Goal: Task Accomplishment & Management: Complete application form

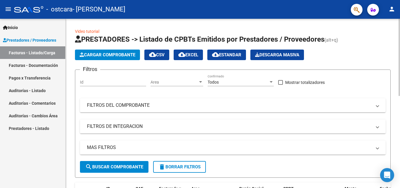
click at [105, 55] on span "Cargar Comprobante" at bounding box center [108, 54] width 56 height 5
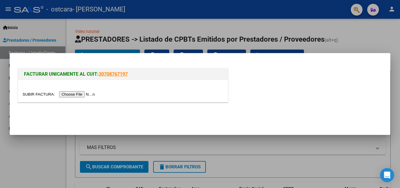
click at [71, 93] on input "file" at bounding box center [60, 94] width 74 height 6
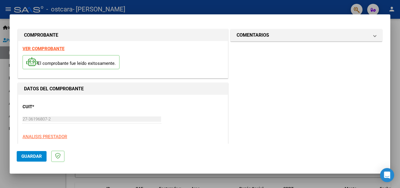
click at [33, 48] on strong "VER COMPROBANTE" at bounding box center [44, 48] width 42 height 5
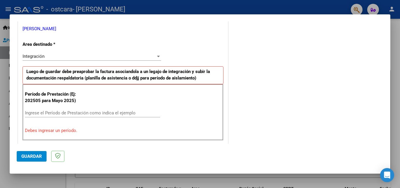
scroll to position [123, 0]
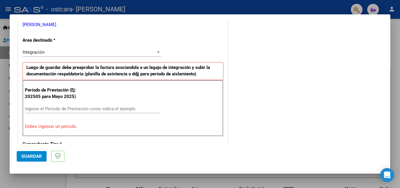
click at [89, 105] on div "Ingrese el Período de Prestación como indica el ejemplo" at bounding box center [92, 108] width 135 height 9
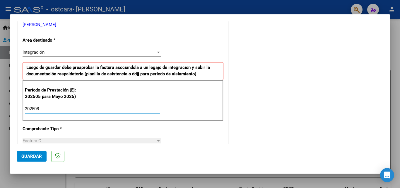
type input "202508"
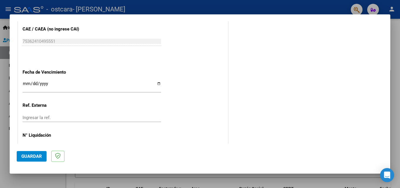
scroll to position [393, 0]
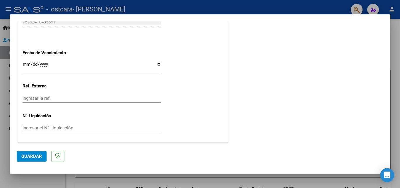
click at [34, 156] on span "Guardar" at bounding box center [31, 155] width 20 height 5
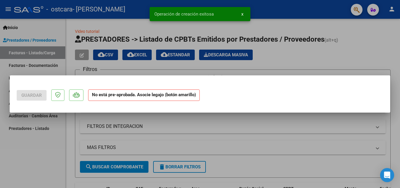
scroll to position [0, 0]
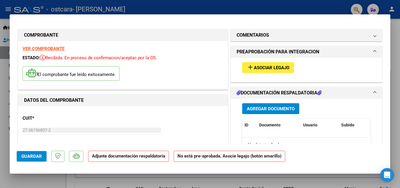
click at [281, 70] on span "Asociar Legajo" at bounding box center [271, 67] width 35 height 5
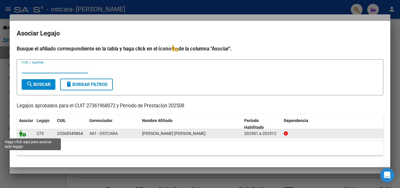
click at [22, 133] on icon at bounding box center [22, 133] width 7 height 6
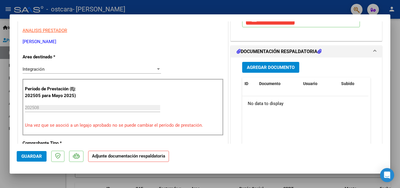
scroll to position [118, 0]
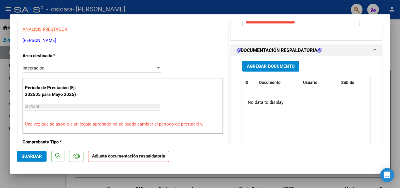
click at [271, 67] on span "Agregar Documento" at bounding box center [271, 65] width 48 height 5
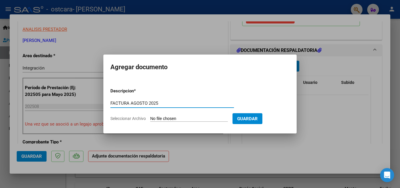
type input "FACTURA AGOSTO 2025"
click at [178, 119] on input "Seleccionar Archivo" at bounding box center [189, 119] width 78 height 6
type input "C:\fakepath\FACTURA [PERSON_NAME][DATE].pdf"
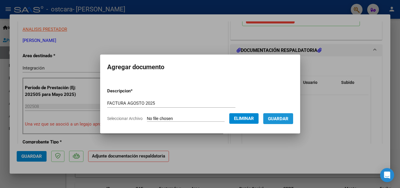
click at [282, 118] on span "Guardar" at bounding box center [278, 118] width 20 height 5
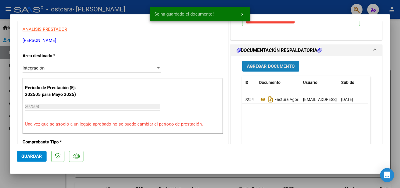
click at [275, 68] on span "Agregar Documento" at bounding box center [271, 65] width 48 height 5
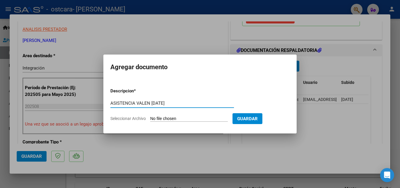
type input "ASISTENCIA VALEN [DATE]"
click at [186, 119] on input "Seleccionar Archivo" at bounding box center [189, 119] width 78 height 6
type input "C:\fakepath\asistencia valen [DATE].pdf"
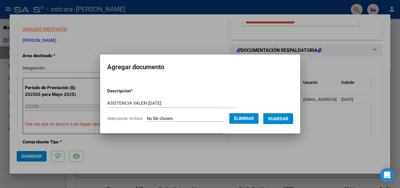
click at [282, 120] on span "Guardar" at bounding box center [278, 118] width 20 height 5
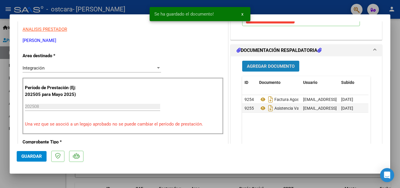
click at [251, 66] on span "Agregar Documento" at bounding box center [271, 65] width 48 height 5
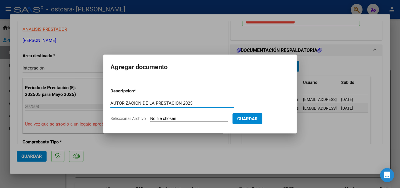
type input "AUTORIZACION DE LA PRESTACION 2025"
click at [195, 120] on input "Seleccionar Archivo" at bounding box center [189, 119] width 78 height 6
type input "C:\fakepath\[PERSON_NAME] AUT PSICOP 2025.pdf"
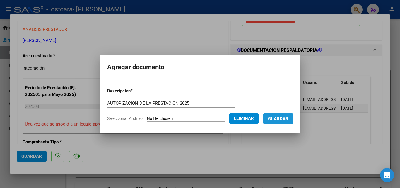
click at [281, 116] on span "Guardar" at bounding box center [278, 118] width 20 height 5
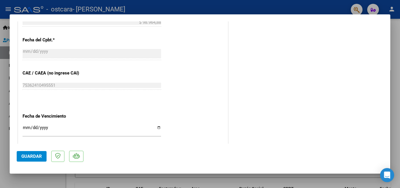
scroll to position [373, 0]
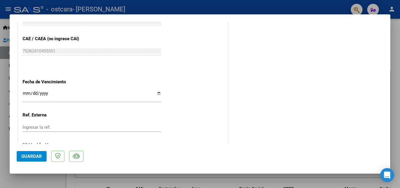
drag, startPoint x: 399, startPoint y: 113, endPoint x: 396, endPoint y: 106, distance: 7.3
click at [399, 107] on div at bounding box center [200, 94] width 400 height 188
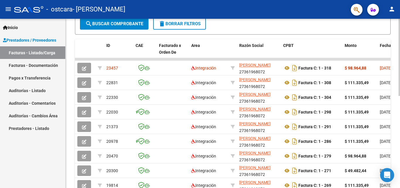
scroll to position [143, 0]
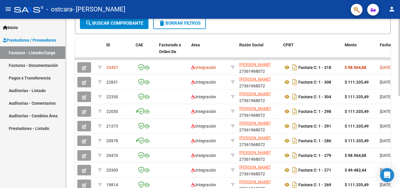
click at [399, 110] on div at bounding box center [398, 123] width 1 height 77
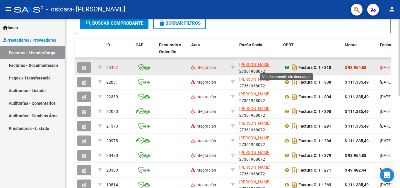
click at [286, 69] on icon at bounding box center [287, 67] width 8 height 7
click at [84, 67] on icon "button" at bounding box center [84, 68] width 4 height 4
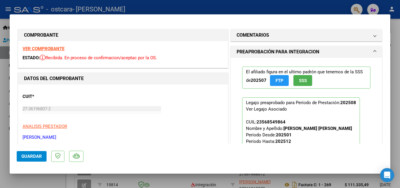
click at [31, 155] on span "Guardar" at bounding box center [31, 155] width 20 height 5
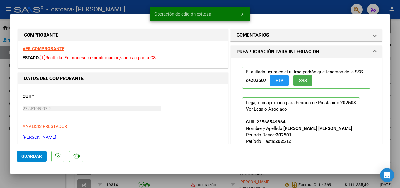
click at [31, 155] on span "Guardar" at bounding box center [31, 155] width 20 height 5
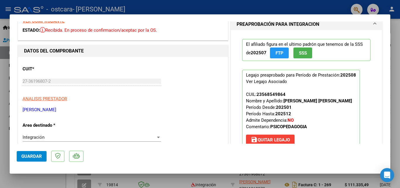
scroll to position [0, 0]
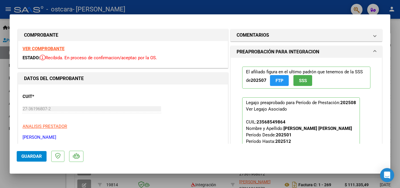
click at [36, 159] on button "Guardar" at bounding box center [32, 156] width 30 height 11
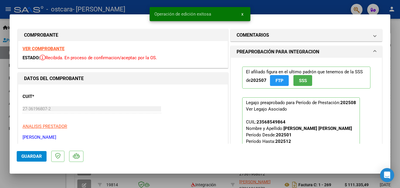
click at [399, 70] on div at bounding box center [200, 94] width 400 height 188
